Goal: Navigation & Orientation: Find specific page/section

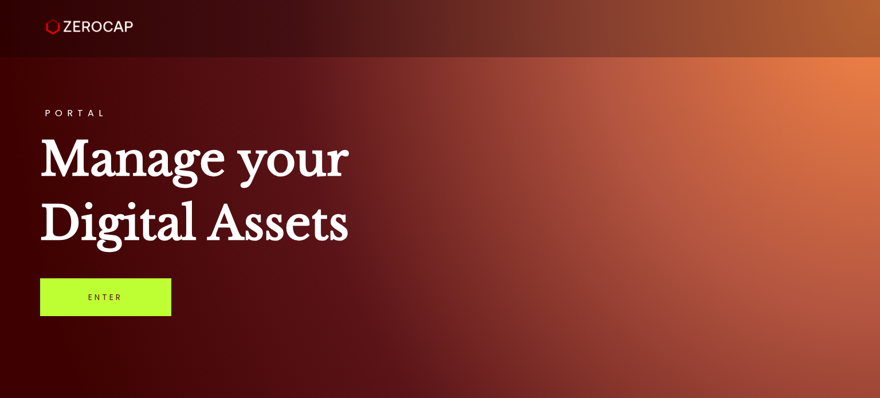
click at [111, 292] on link "Enter" at bounding box center [105, 298] width 131 height 38
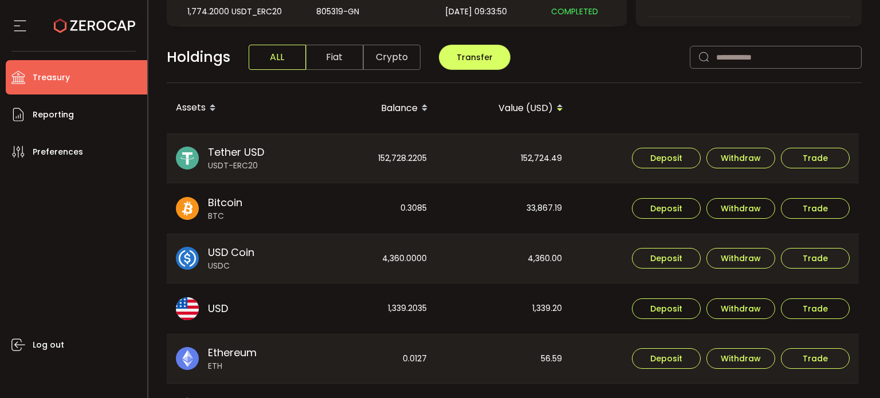
scroll to position [205, 0]
